Goal: Task Accomplishment & Management: Use online tool/utility

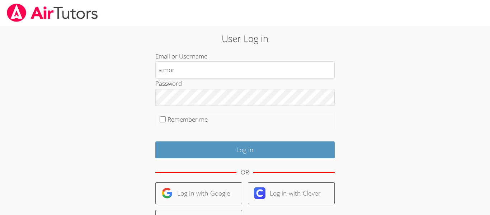
type input "[EMAIL_ADDRESS][DOMAIN_NAME]"
click at [229, 137] on div "Log in" at bounding box center [244, 147] width 179 height 22
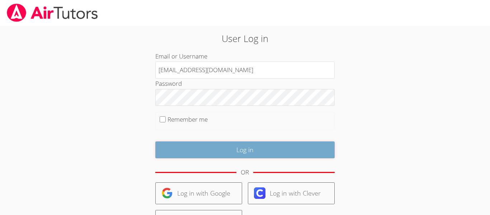
click at [233, 144] on input "Log in" at bounding box center [244, 149] width 179 height 17
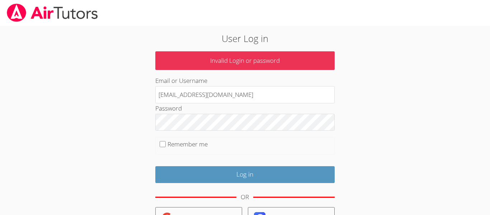
click at [222, 113] on div "Password" at bounding box center [244, 116] width 179 height 27
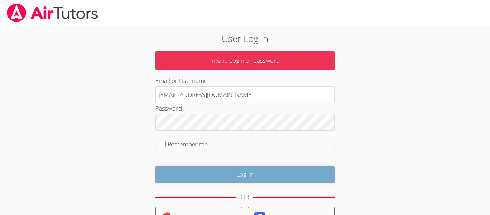
click at [235, 172] on input "Log in" at bounding box center [244, 174] width 179 height 17
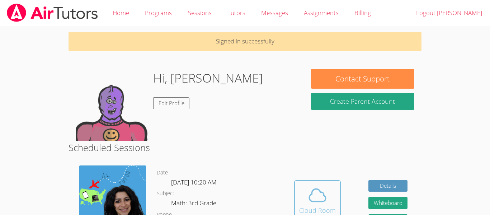
click at [310, 209] on div "Cloud Room" at bounding box center [317, 210] width 37 height 10
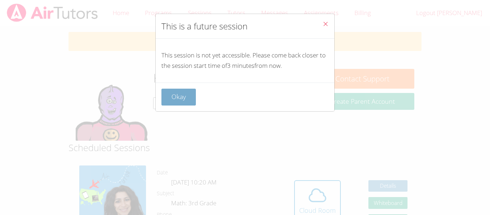
click at [187, 94] on button "Okay" at bounding box center [178, 97] width 34 height 17
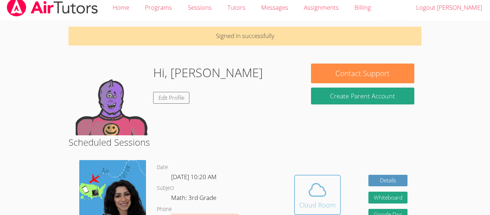
click at [332, 208] on div "Cloud Room" at bounding box center [317, 205] width 37 height 10
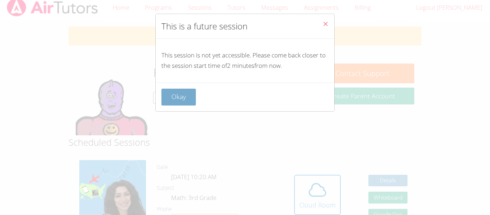
click at [182, 97] on button "Okay" at bounding box center [178, 97] width 34 height 17
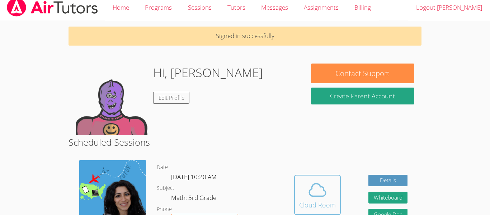
click at [330, 196] on span at bounding box center [317, 190] width 37 height 20
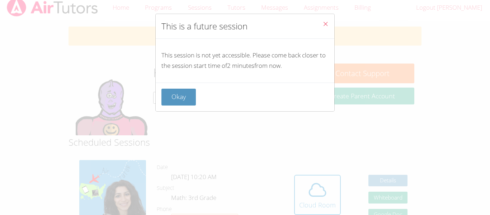
click at [255, 134] on div "This is a future session This session is not yet accessible. Please come back c…" at bounding box center [245, 107] width 490 height 215
click at [190, 92] on button "Okay" at bounding box center [178, 97] width 34 height 17
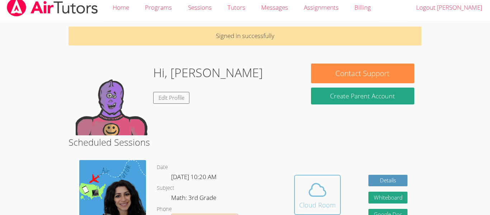
click at [319, 188] on icon at bounding box center [318, 190] width 20 height 20
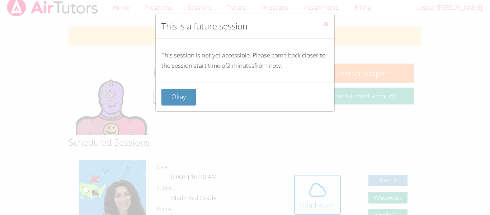
scroll to position [0, 0]
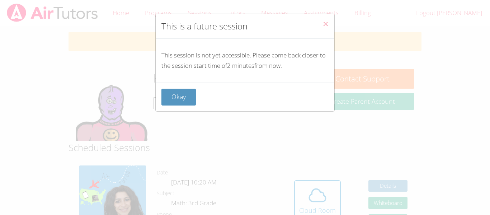
click at [207, 113] on div "This is a future session This session is not yet accessible. Please come back c…" at bounding box center [245, 107] width 490 height 215
click at [181, 101] on button "Okay" at bounding box center [178, 97] width 34 height 17
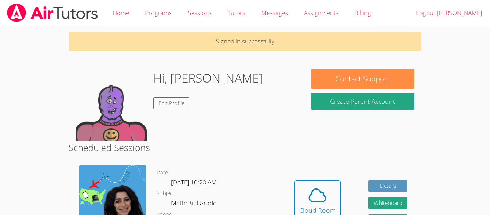
scroll to position [5, 0]
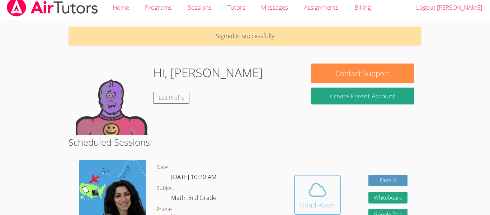
click at [298, 177] on button "Cloud Room" at bounding box center [317, 195] width 47 height 40
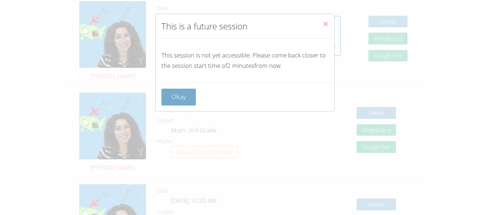
scroll to position [193, 0]
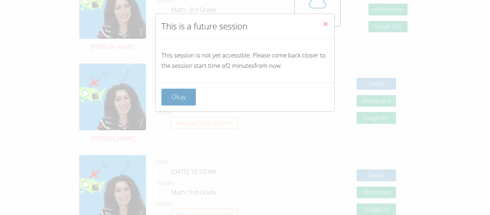
click at [174, 103] on button "Okay" at bounding box center [178, 97] width 34 height 17
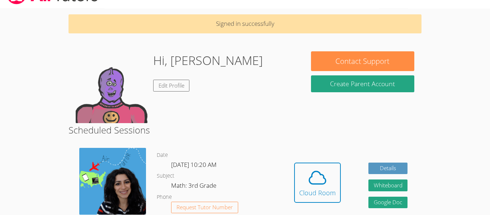
scroll to position [0, 0]
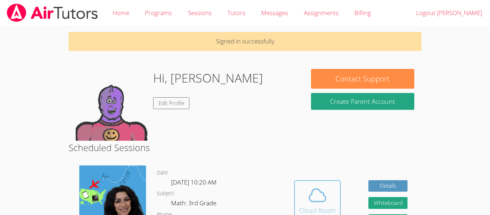
click at [319, 196] on icon at bounding box center [318, 195] width 20 height 20
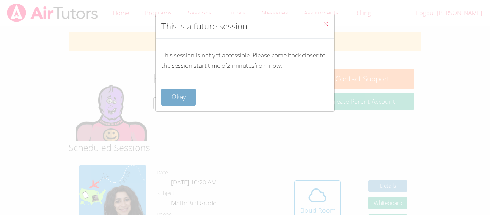
click at [180, 102] on button "Okay" at bounding box center [178, 97] width 34 height 17
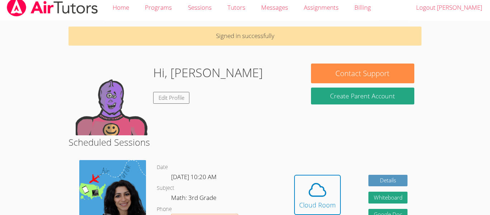
click at [321, 183] on icon at bounding box center [318, 190] width 20 height 20
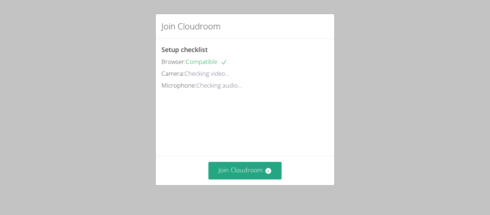
click at [242, 38] on div "Join Cloudroom" at bounding box center [245, 26] width 179 height 25
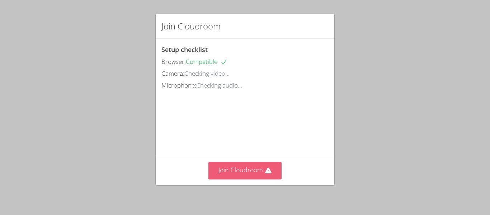
click at [269, 166] on button "Join Cloudroom" at bounding box center [246, 171] width 74 height 18
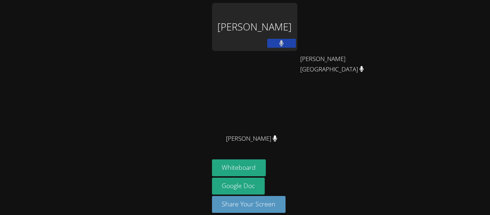
click at [266, 53] on div "Adrian Reyes Morales" at bounding box center [254, 41] width 85 height 77
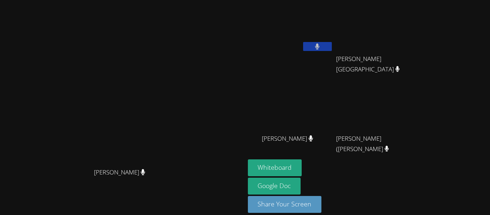
drag, startPoint x: 137, startPoint y: 170, endPoint x: 182, endPoint y: 229, distance: 73.4
click at [182, 215] on html "Maya Habou-Klimczak Maya Habou-Klimczak Adrian Reyes Morales Audry Cuneo Audry …" at bounding box center [245, 107] width 490 height 215
click at [176, 85] on video at bounding box center [123, 97] width 108 height 135
click at [168, 92] on div "Maya Habou-Klimczak Maya Habou-Klimczak Adrian Reyes Morales Audry Cuneo Audry …" at bounding box center [245, 107] width 490 height 215
click at [302, 163] on button "Whiteboard" at bounding box center [275, 167] width 54 height 17
